Goal: Find specific page/section: Find specific page/section

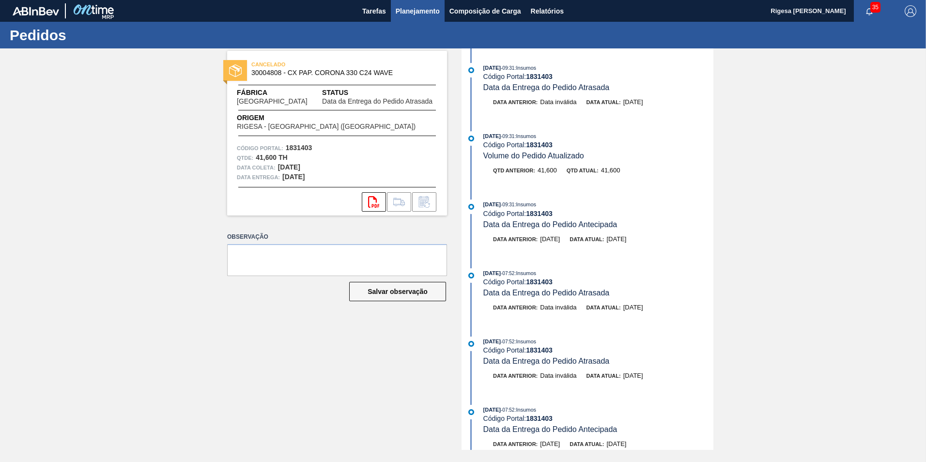
click at [408, 17] on button "Planejamento" at bounding box center [418, 11] width 54 height 22
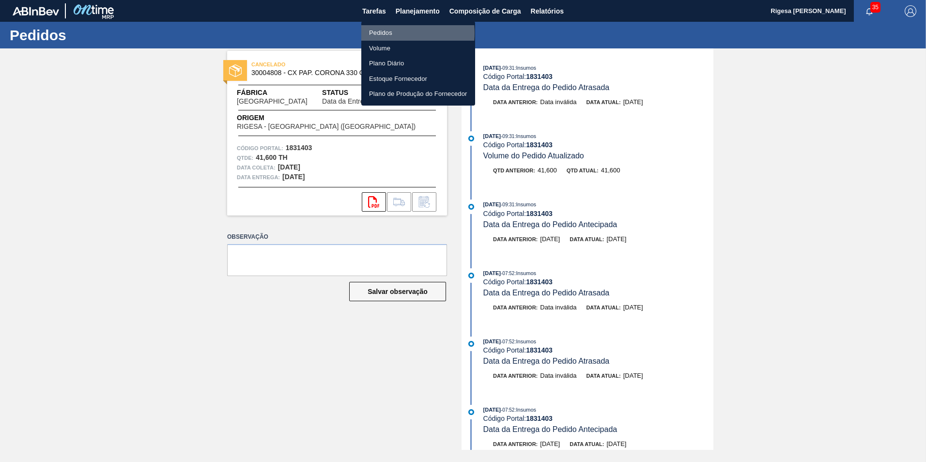
click at [387, 32] on li "Pedidos" at bounding box center [418, 33] width 114 height 16
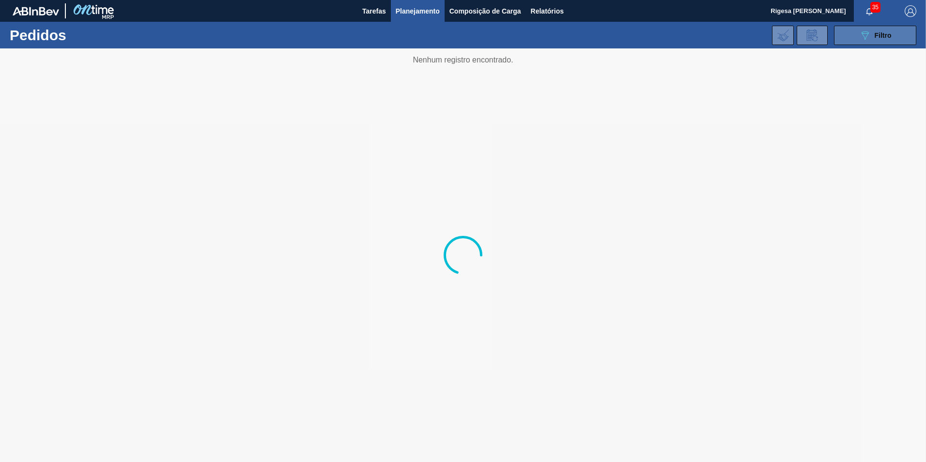
click at [860, 35] on icon "089F7B8B-B2A5-4AFE-B5C0-19BA573D28AC" at bounding box center [865, 36] width 12 height 12
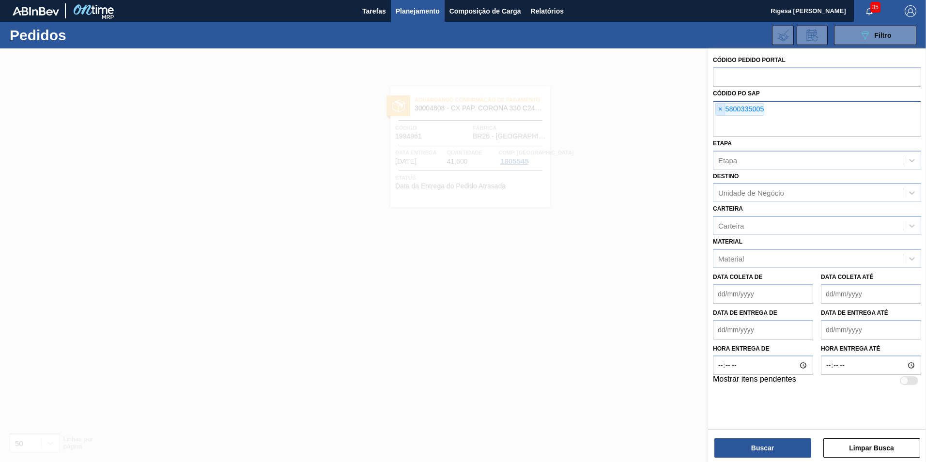
click at [720, 111] on span "×" at bounding box center [720, 110] width 9 height 12
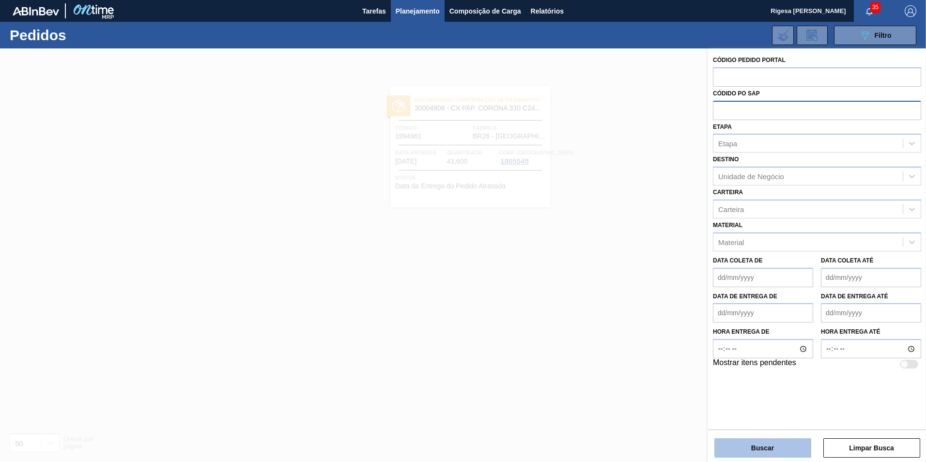
click at [764, 447] on button "Buscar" at bounding box center [763, 447] width 97 height 19
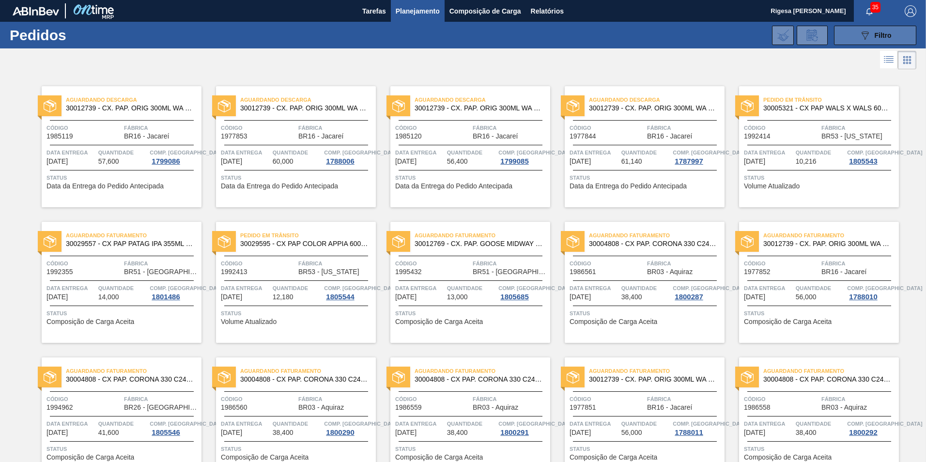
click at [851, 31] on button "089F7B8B-B2A5-4AFE-B5C0-19BA573D28AC Filtro" at bounding box center [875, 35] width 82 height 19
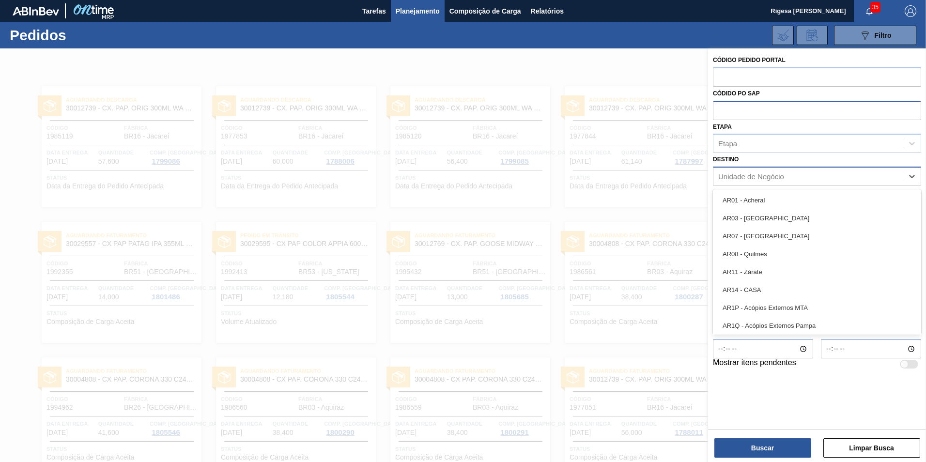
click at [743, 175] on div "Unidade de Negócio" at bounding box center [751, 176] width 66 height 8
click at [743, 176] on div "Unidade de Negócio" at bounding box center [751, 176] width 66 height 8
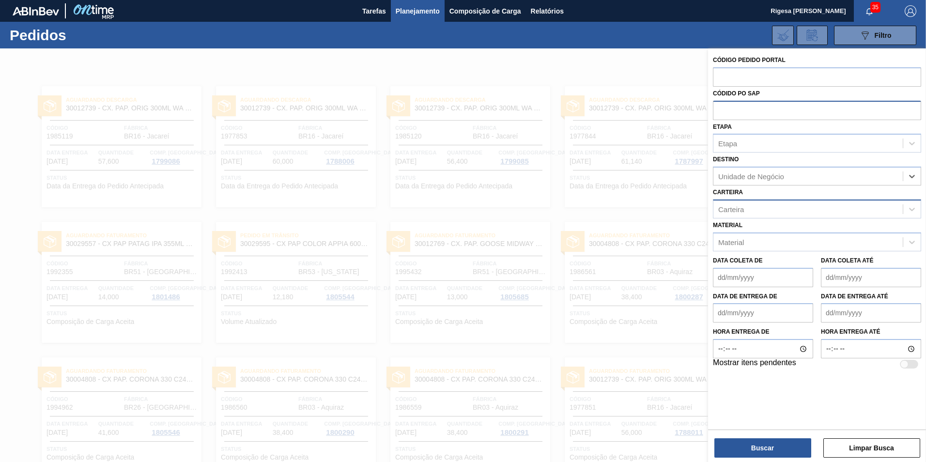
click at [746, 208] on div "Carteira" at bounding box center [808, 209] width 189 height 14
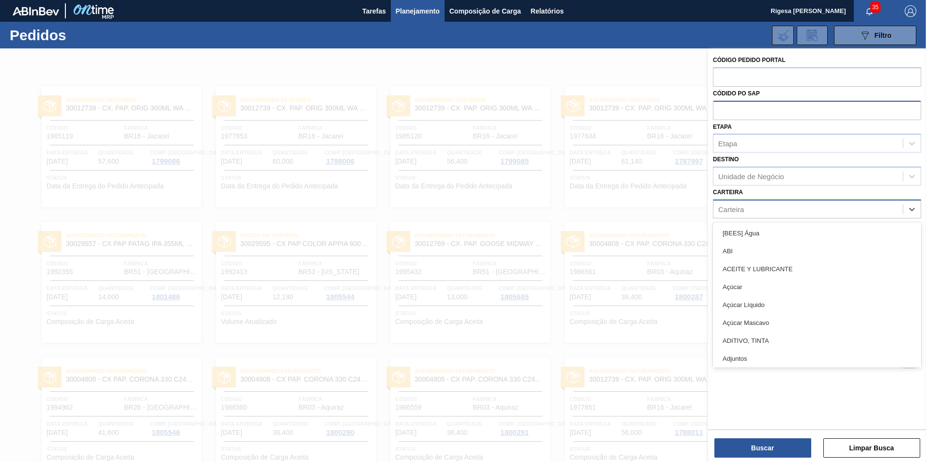
click at [746, 208] on div "Carteira" at bounding box center [808, 209] width 189 height 14
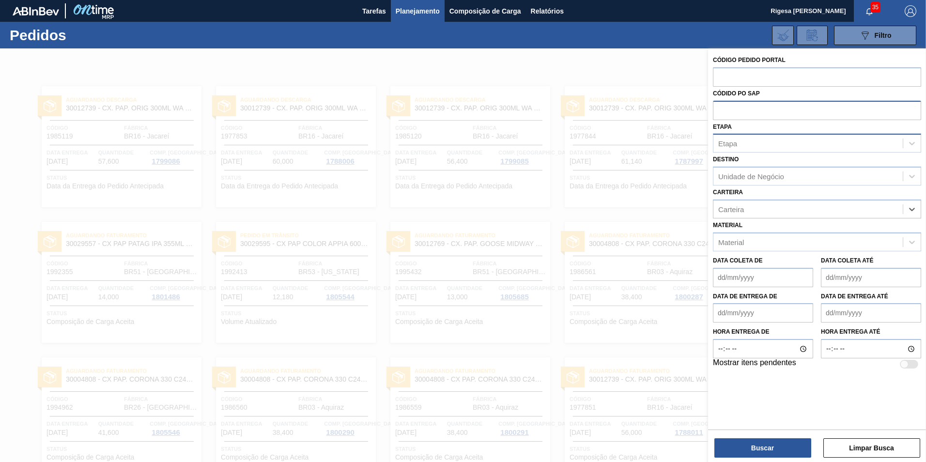
click at [744, 143] on div "Etapa" at bounding box center [808, 144] width 189 height 14
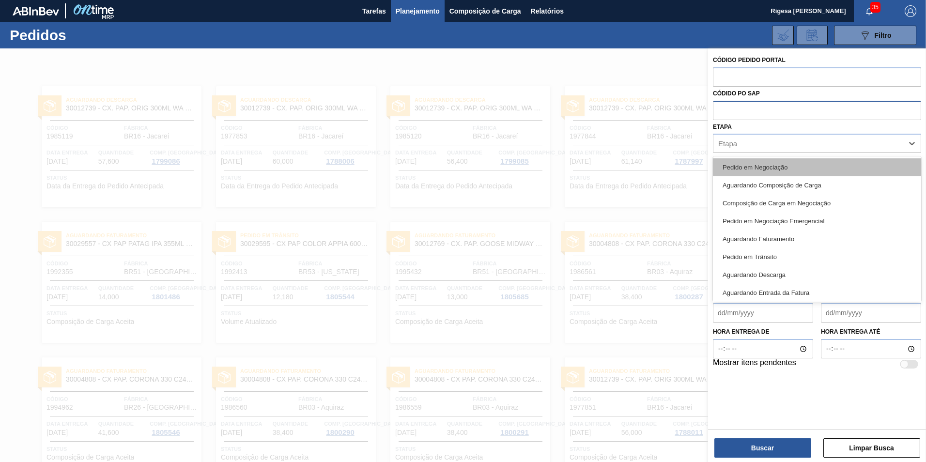
click at [747, 168] on div "Pedido em Negociação" at bounding box center [817, 167] width 208 height 18
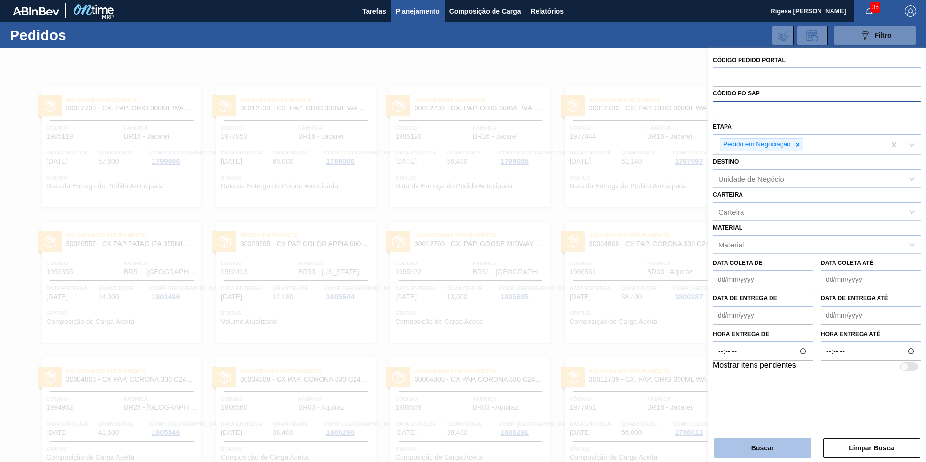
click at [777, 452] on button "Buscar" at bounding box center [763, 447] width 97 height 19
